Goal: Task Accomplishment & Management: Use online tool/utility

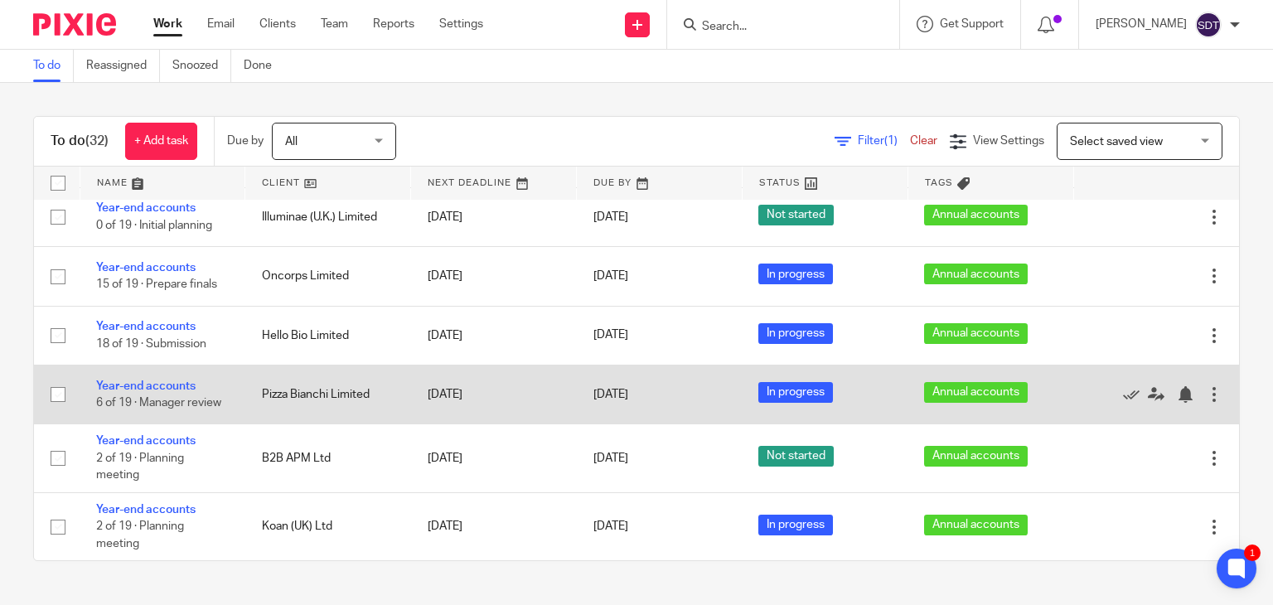
scroll to position [332, 0]
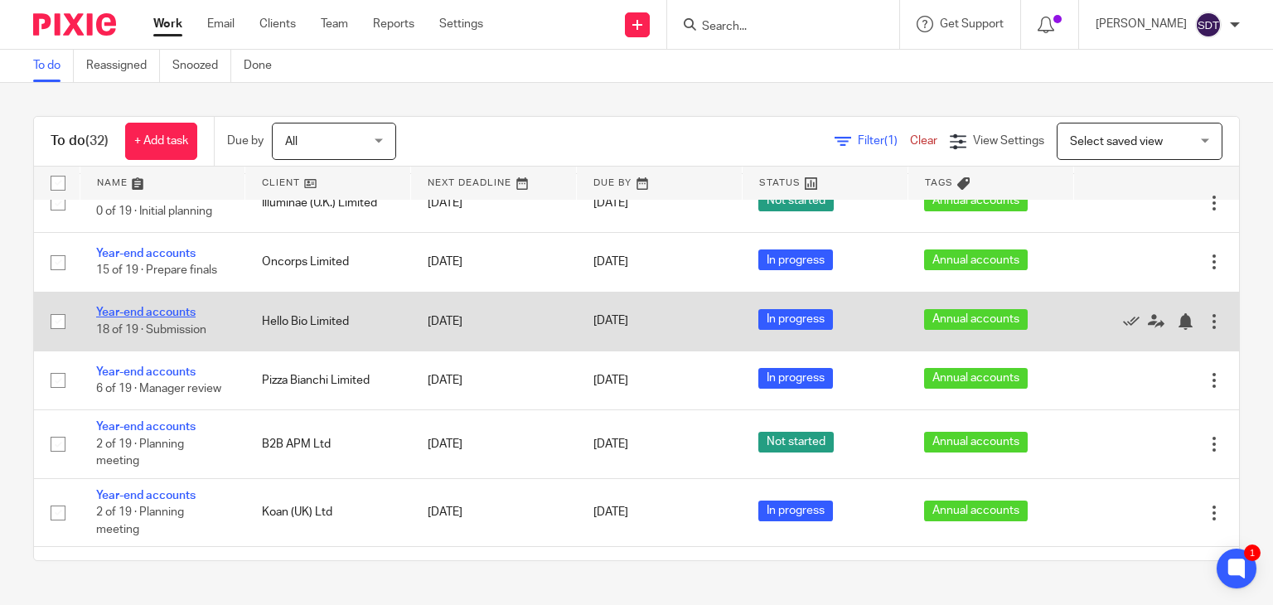
click at [153, 307] on link "Year-end accounts" at bounding box center [145, 313] width 99 height 12
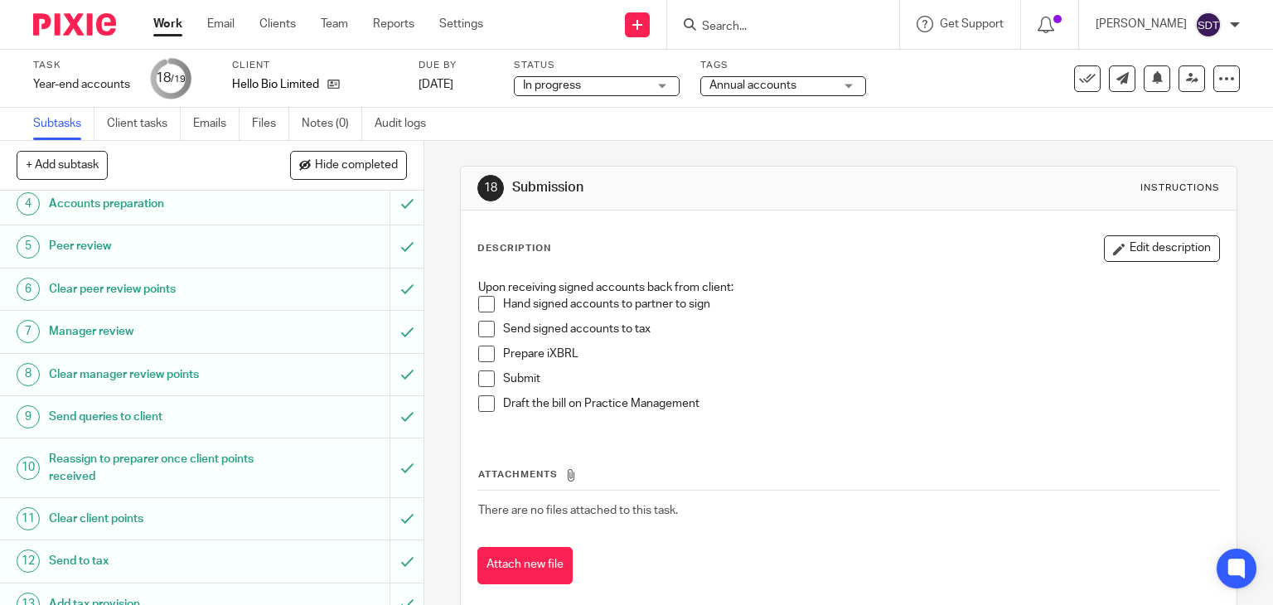
scroll to position [424, 0]
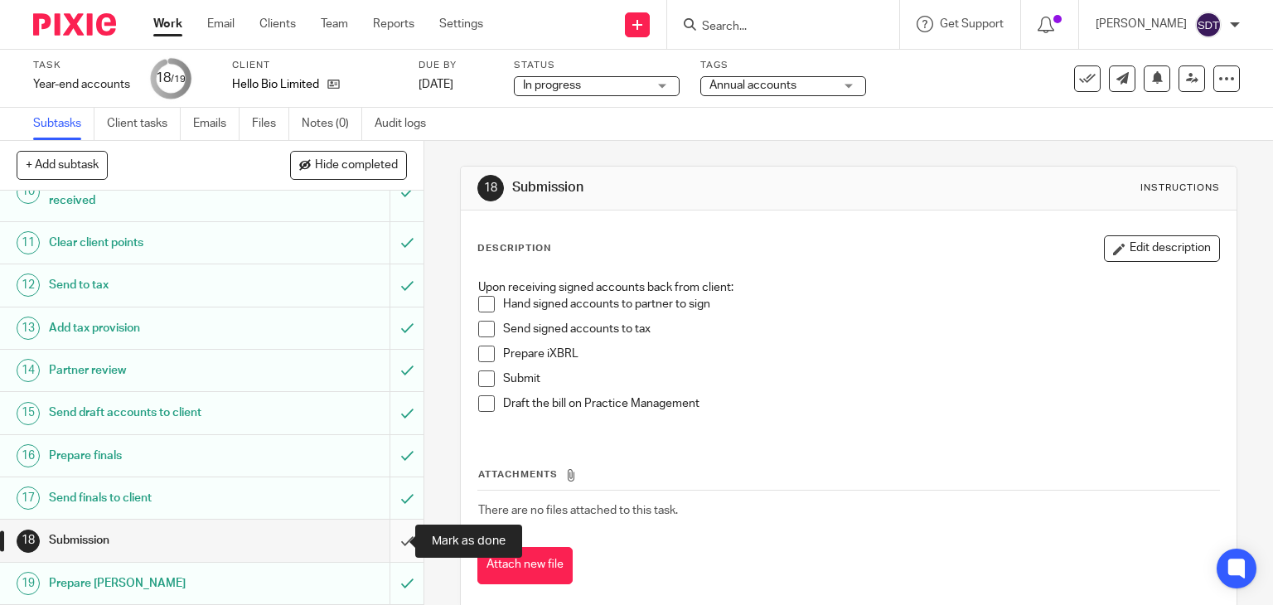
click at [394, 538] on input "submit" at bounding box center [212, 540] width 424 height 41
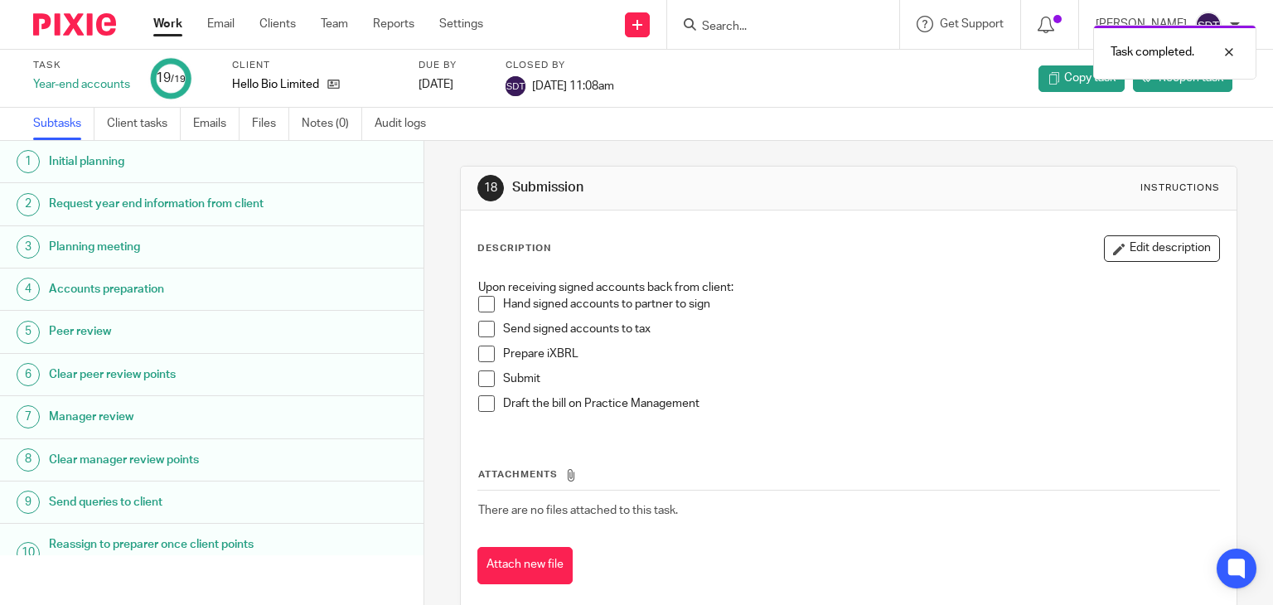
click at [164, 20] on link "Work" at bounding box center [167, 24] width 29 height 17
